Goal: Task Accomplishment & Management: Use online tool/utility

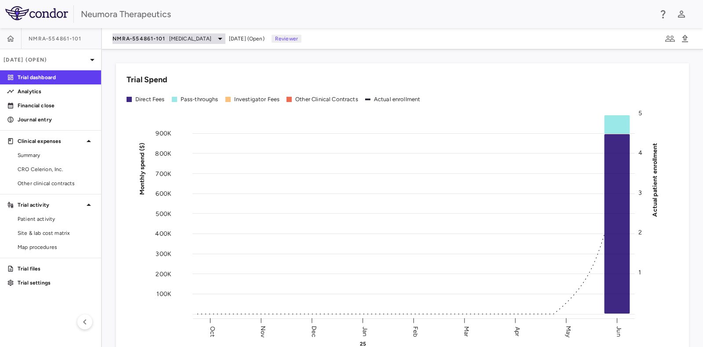
click at [215, 40] on icon at bounding box center [220, 38] width 11 height 11
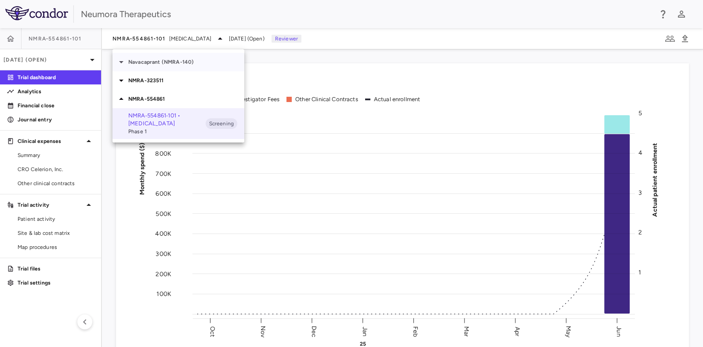
click at [157, 62] on p "Navacaprant (NMRA-140)" at bounding box center [186, 62] width 116 height 8
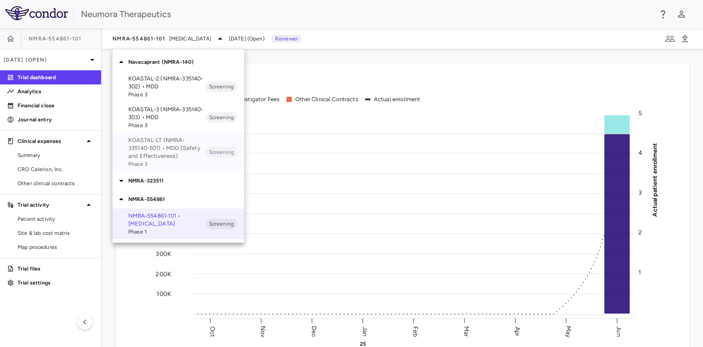
click at [173, 146] on p "KOASTAL-LT (NMRA-335140-501) • MDD (Safety and Effectiveness)" at bounding box center [166, 148] width 77 height 24
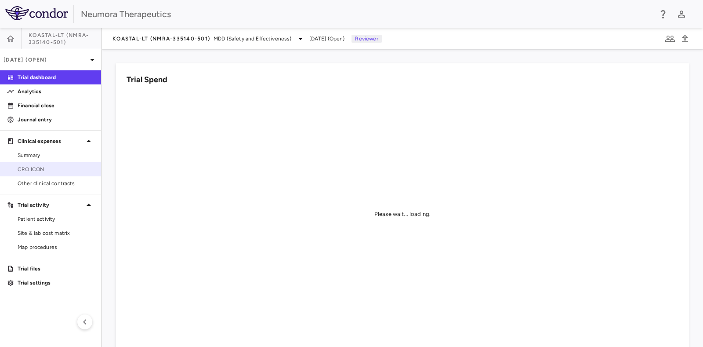
click at [35, 167] on span "CRO ICON" at bounding box center [56, 169] width 76 height 8
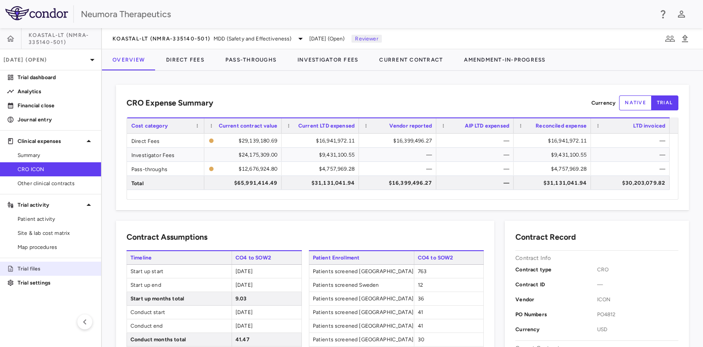
click at [39, 267] on p "Trial files" at bounding box center [56, 269] width 76 height 8
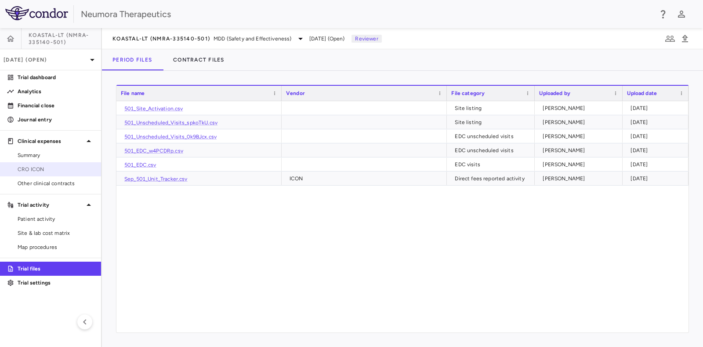
click at [35, 168] on span "CRO ICON" at bounding box center [56, 169] width 76 height 8
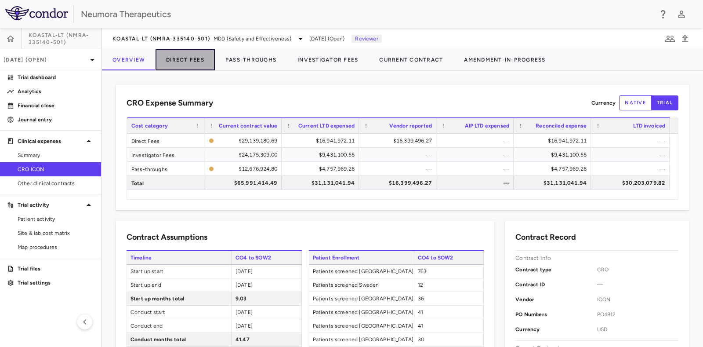
click at [181, 57] on button "Direct Fees" at bounding box center [185, 59] width 59 height 21
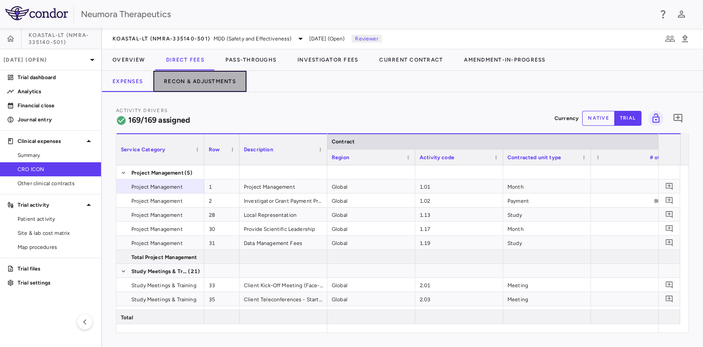
click at [204, 79] on button "Recon & Adjustments" at bounding box center [199, 81] width 93 height 21
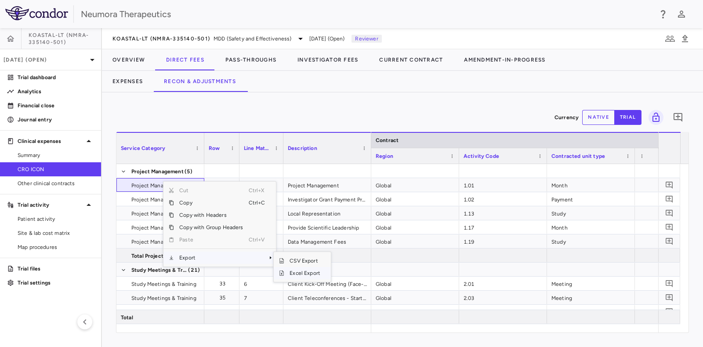
click at [303, 273] on span "Excel Export" at bounding box center [304, 273] width 41 height 12
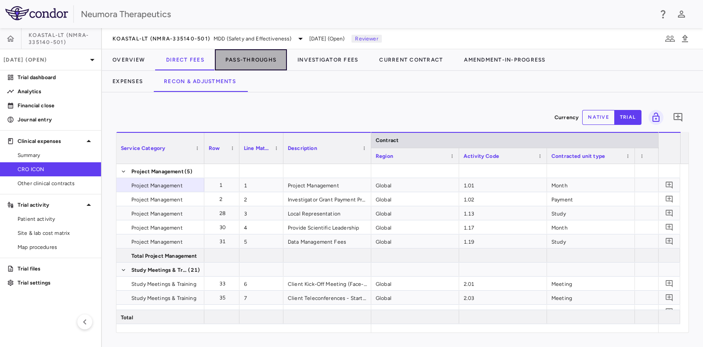
click at [244, 58] on button "Pass-Throughs" at bounding box center [251, 59] width 72 height 21
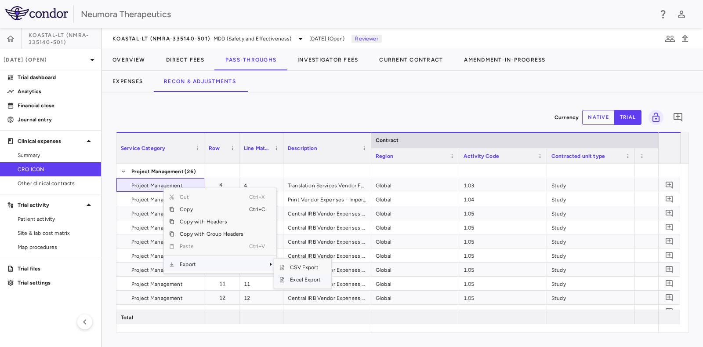
click at [311, 280] on span "Excel Export" at bounding box center [305, 279] width 41 height 12
